Goal: Transaction & Acquisition: Purchase product/service

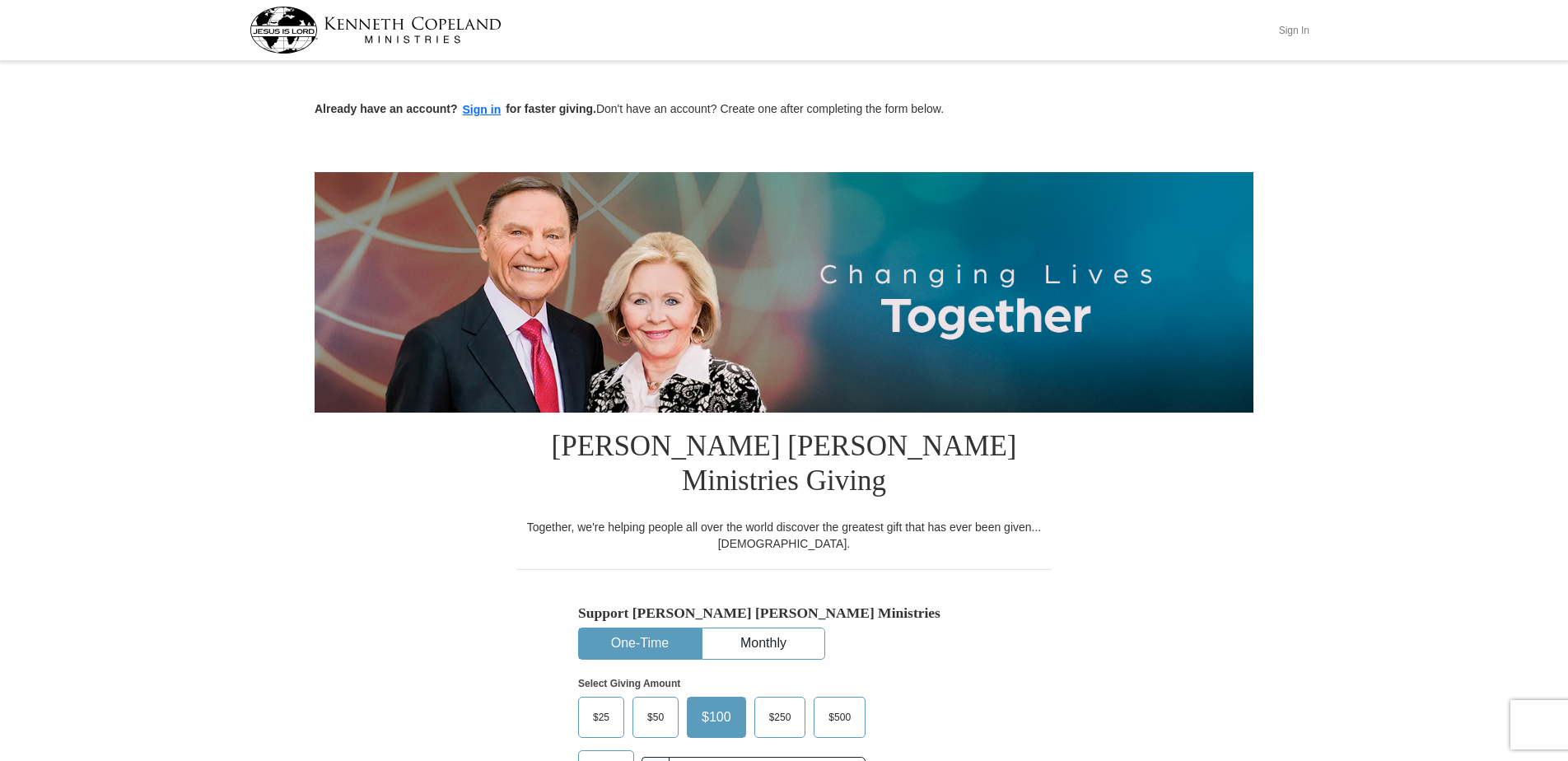
click at [1290, 28] on button "Sign In" at bounding box center [1294, 30] width 49 height 26
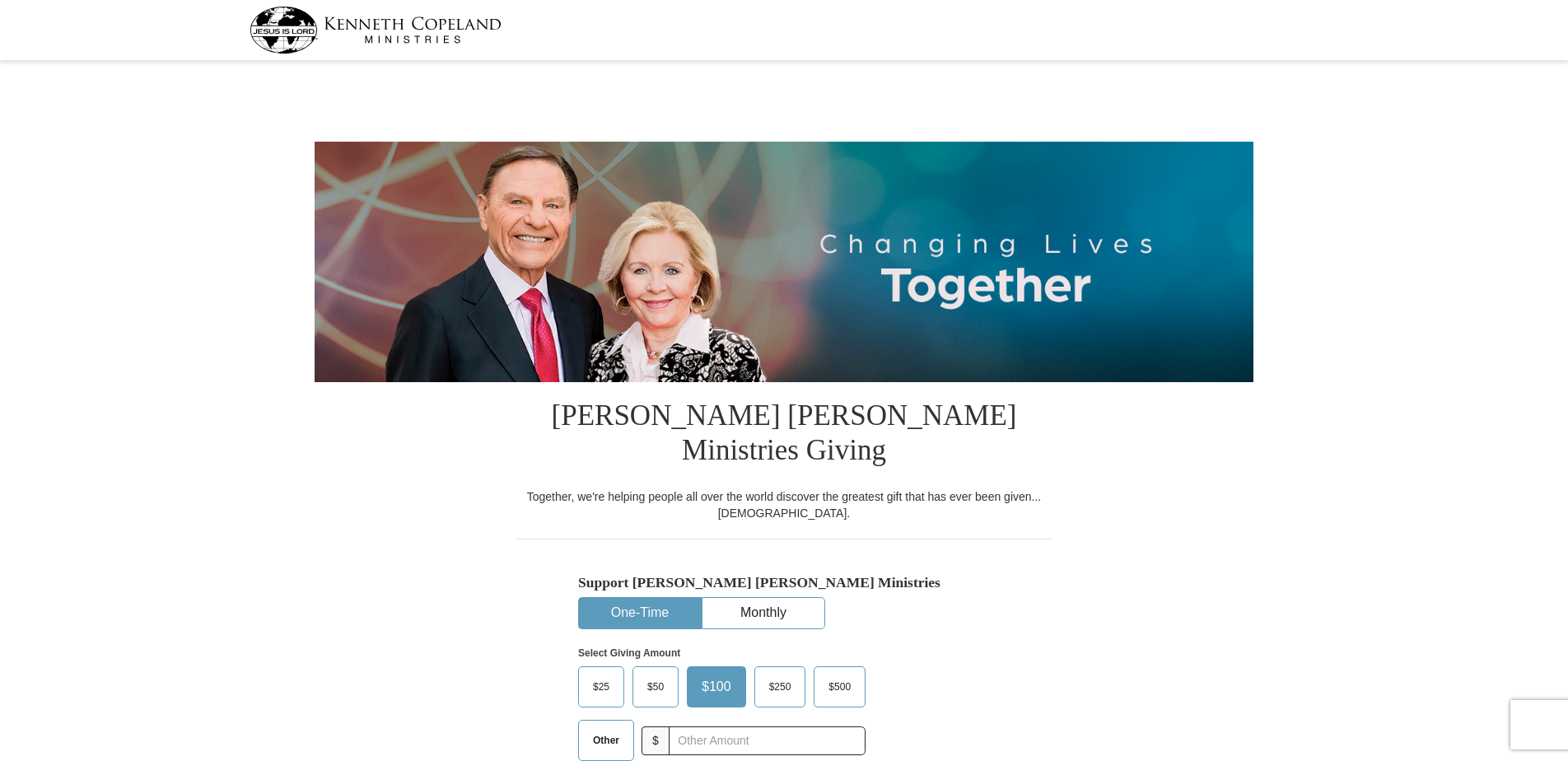
select select "MO"
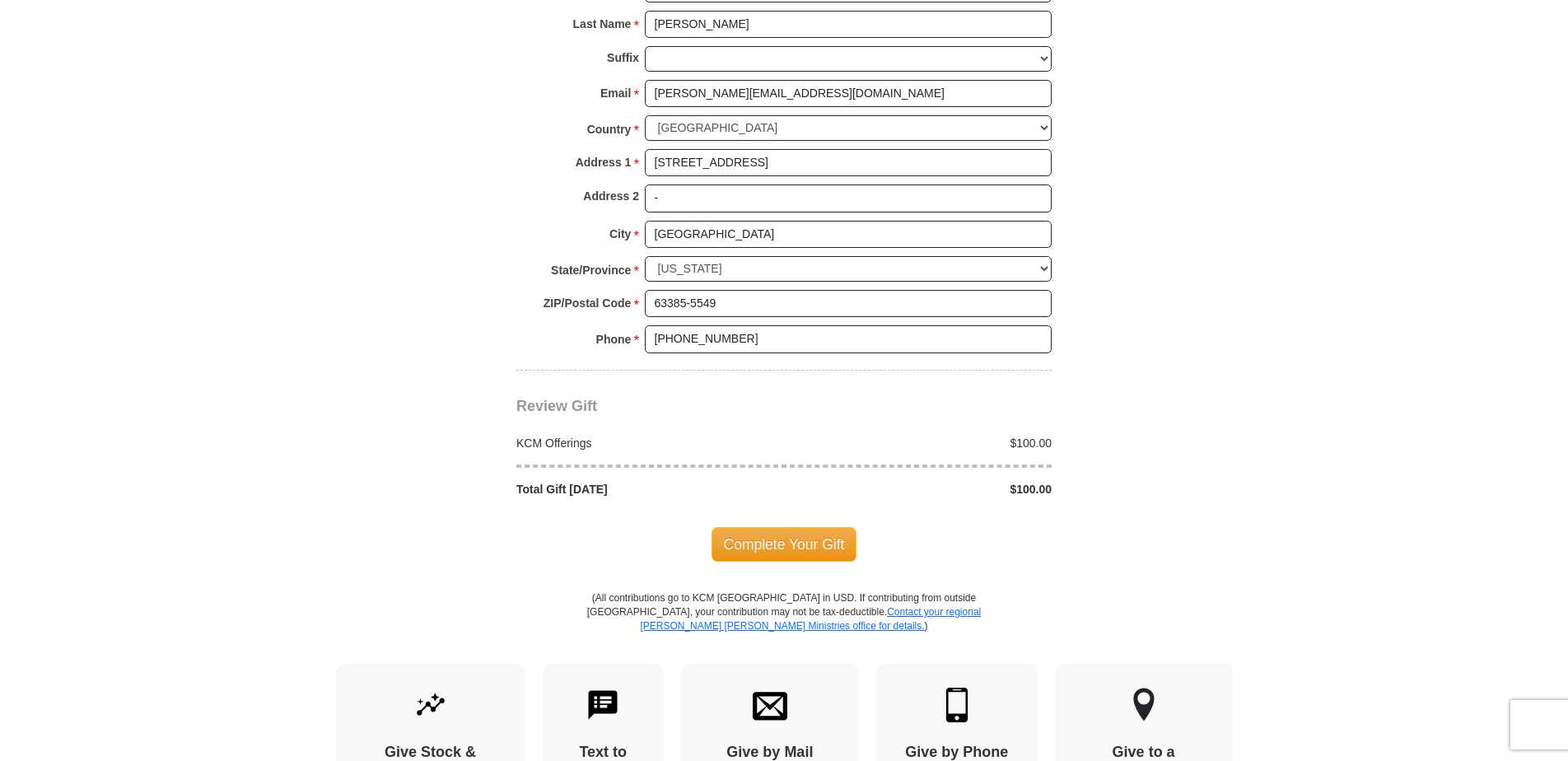
scroll to position [1235, 0]
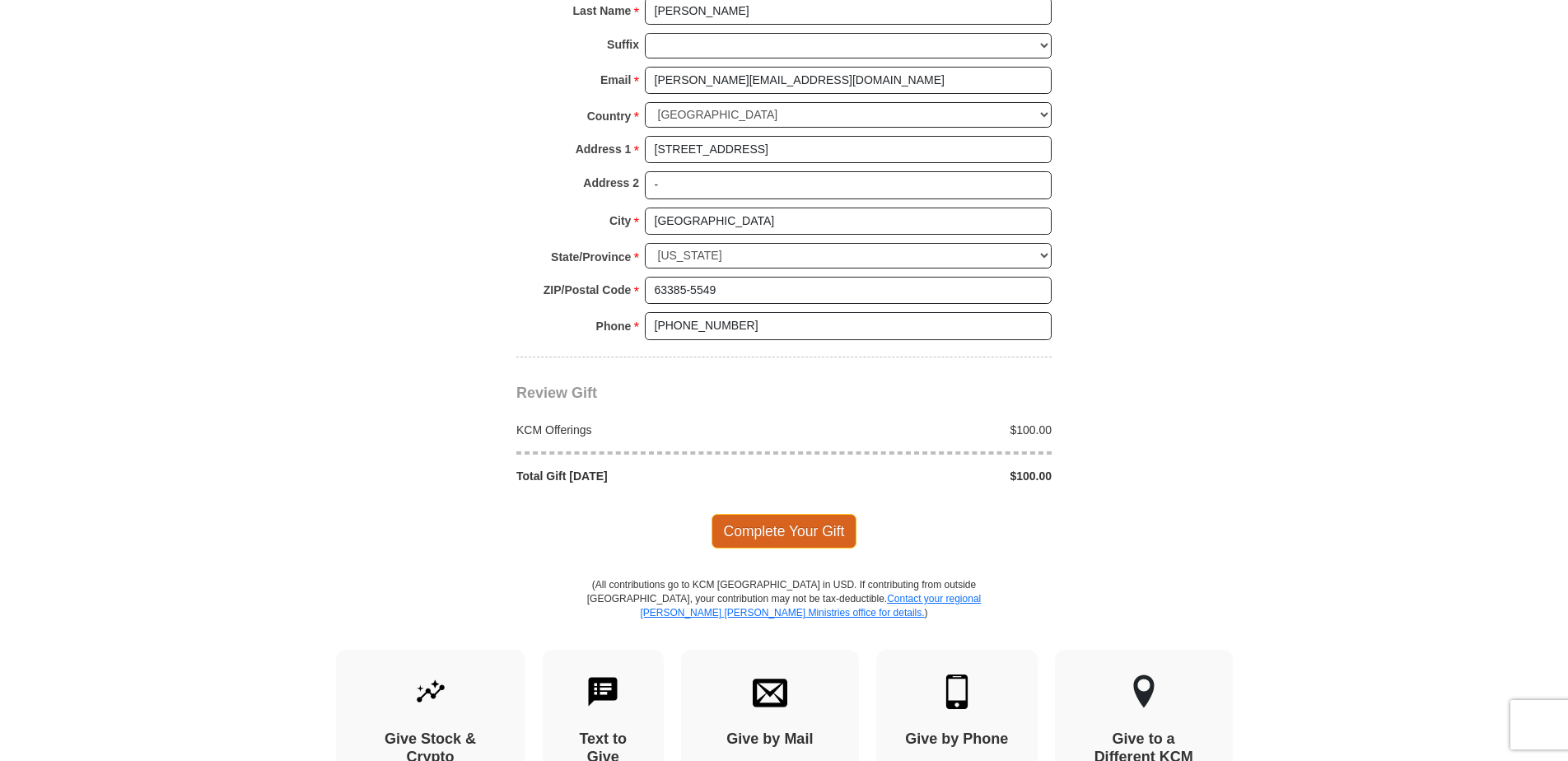
click at [787, 514] on span "Complete Your Gift" at bounding box center [785, 531] width 146 height 35
